Goal: Information Seeking & Learning: Check status

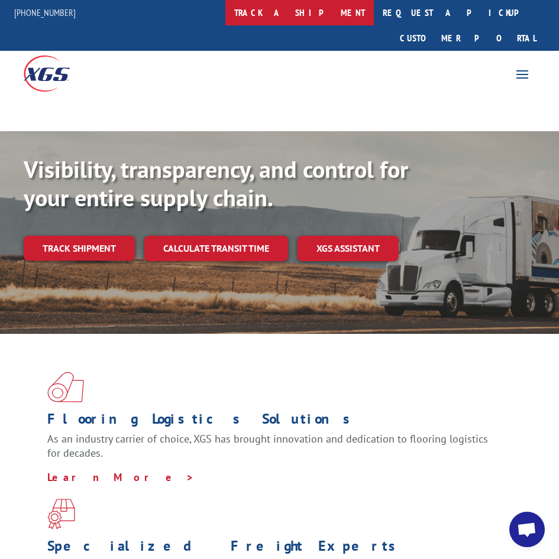
click at [321, 10] on link "track a shipment" at bounding box center [299, 12] width 148 height 25
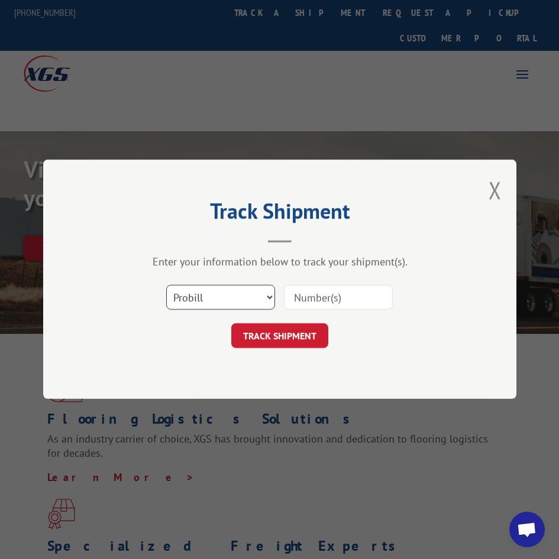
click at [221, 308] on select "Select category... Probill BOL PO" at bounding box center [220, 298] width 109 height 25
select select "po"
click at [166, 286] on select "Select category... Probill BOL PO" at bounding box center [220, 298] width 109 height 25
drag, startPoint x: 331, startPoint y: 296, endPoint x: 299, endPoint y: 309, distance: 34.7
click at [326, 298] on input at bounding box center [338, 298] width 109 height 25
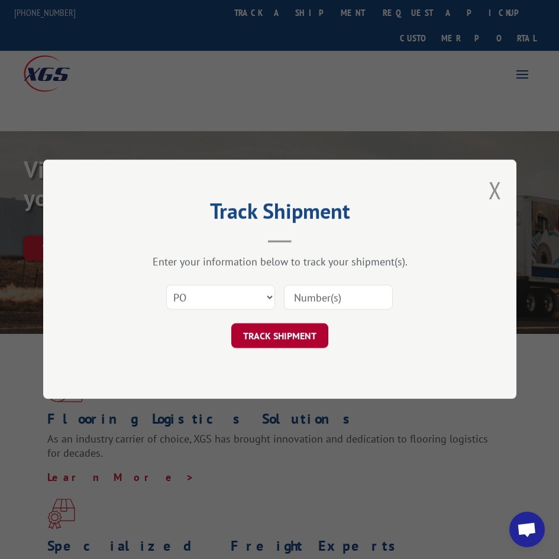
paste input "14561921"
type input "14561921"
click at [279, 331] on button "TRACK SHIPMENT" at bounding box center [279, 336] width 97 height 25
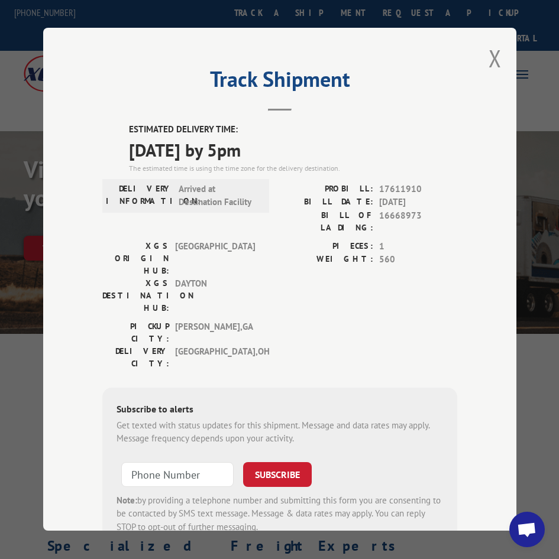
click at [495, 53] on button "Close modal" at bounding box center [495, 58] width 13 height 31
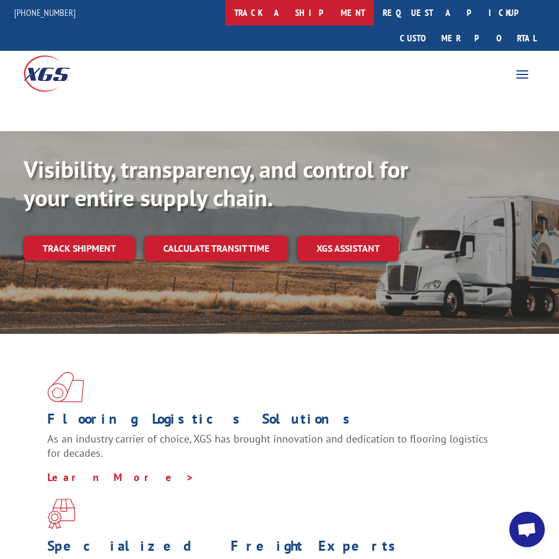
click at [322, 14] on link "track a shipment" at bounding box center [299, 12] width 148 height 25
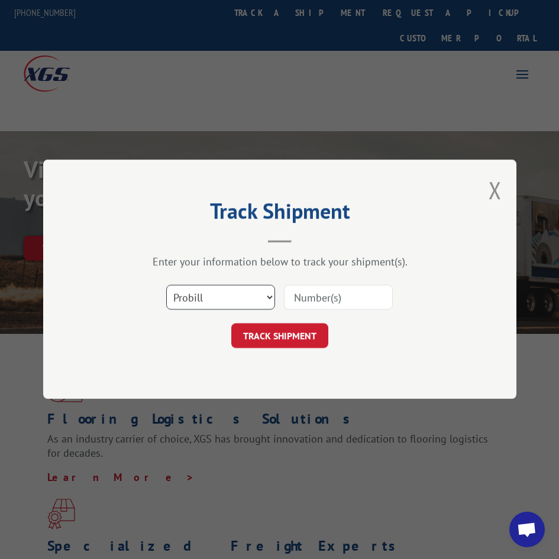
drag, startPoint x: 212, startPoint y: 297, endPoint x: 212, endPoint y: 305, distance: 7.1
click at [212, 297] on select "Select category... Probill BOL PO" at bounding box center [220, 298] width 109 height 25
select select "po"
click at [166, 286] on select "Select category... Probill BOL PO" at bounding box center [220, 298] width 109 height 25
click at [314, 301] on input at bounding box center [338, 298] width 109 height 25
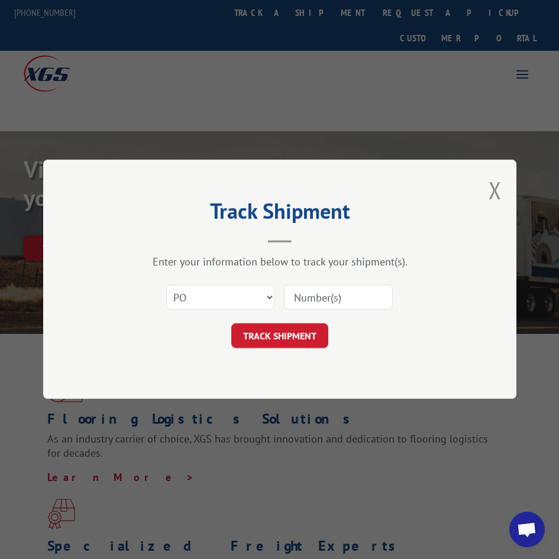
paste input "6569315"
click at [294, 299] on input "6569315" at bounding box center [338, 298] width 109 height 25
type input "76569315"
click button "TRACK SHIPMENT" at bounding box center [279, 336] width 97 height 25
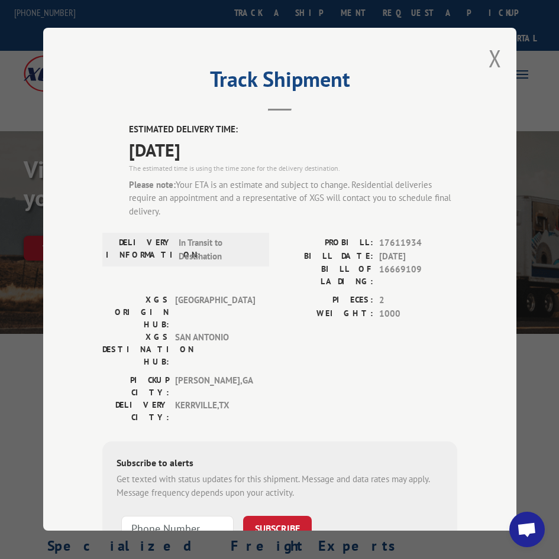
click at [483, 56] on div "Track Shipment ESTIMATED DELIVERY TIME: [DATE] The estimated time is using the …" at bounding box center [279, 279] width 473 height 503
click at [489, 56] on button "Close modal" at bounding box center [495, 58] width 13 height 31
